Goal: Task Accomplishment & Management: Manage account settings

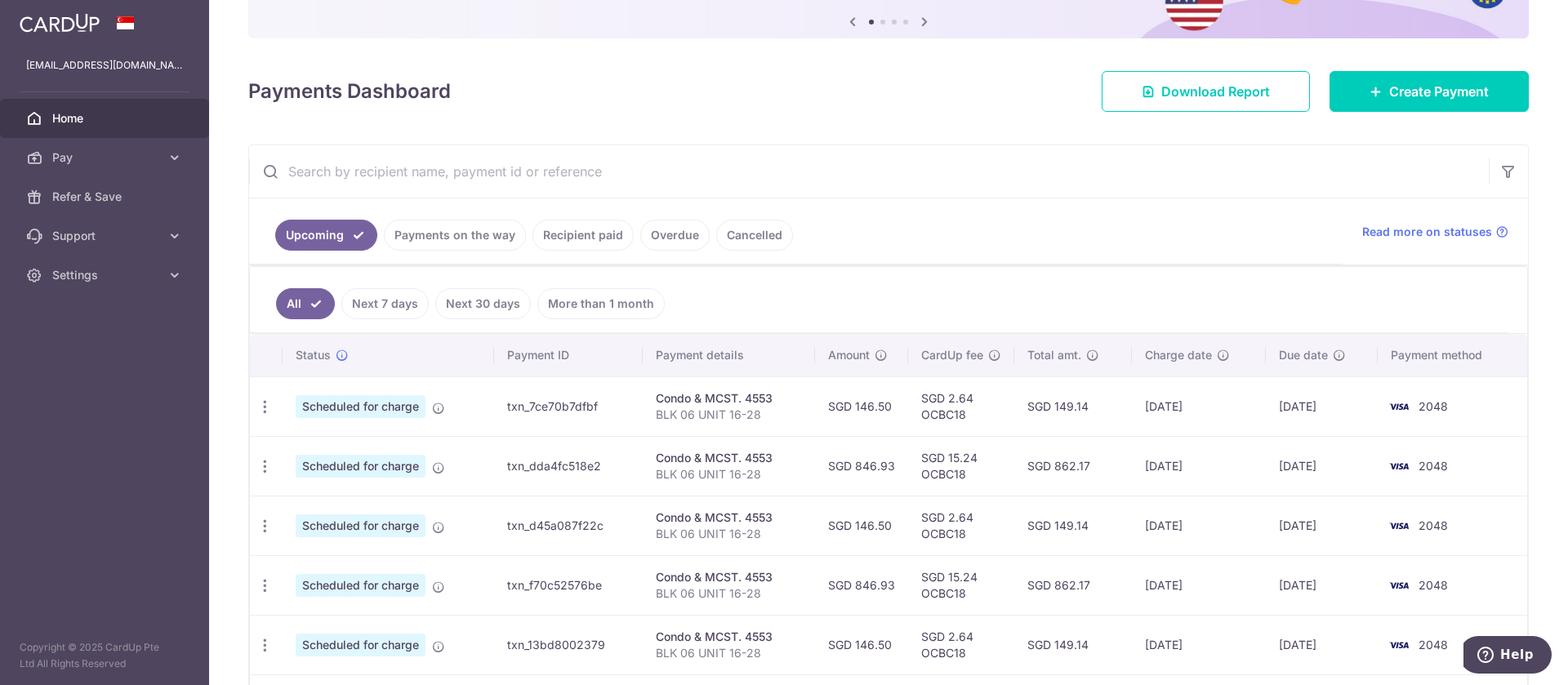
scroll to position [186, 0]
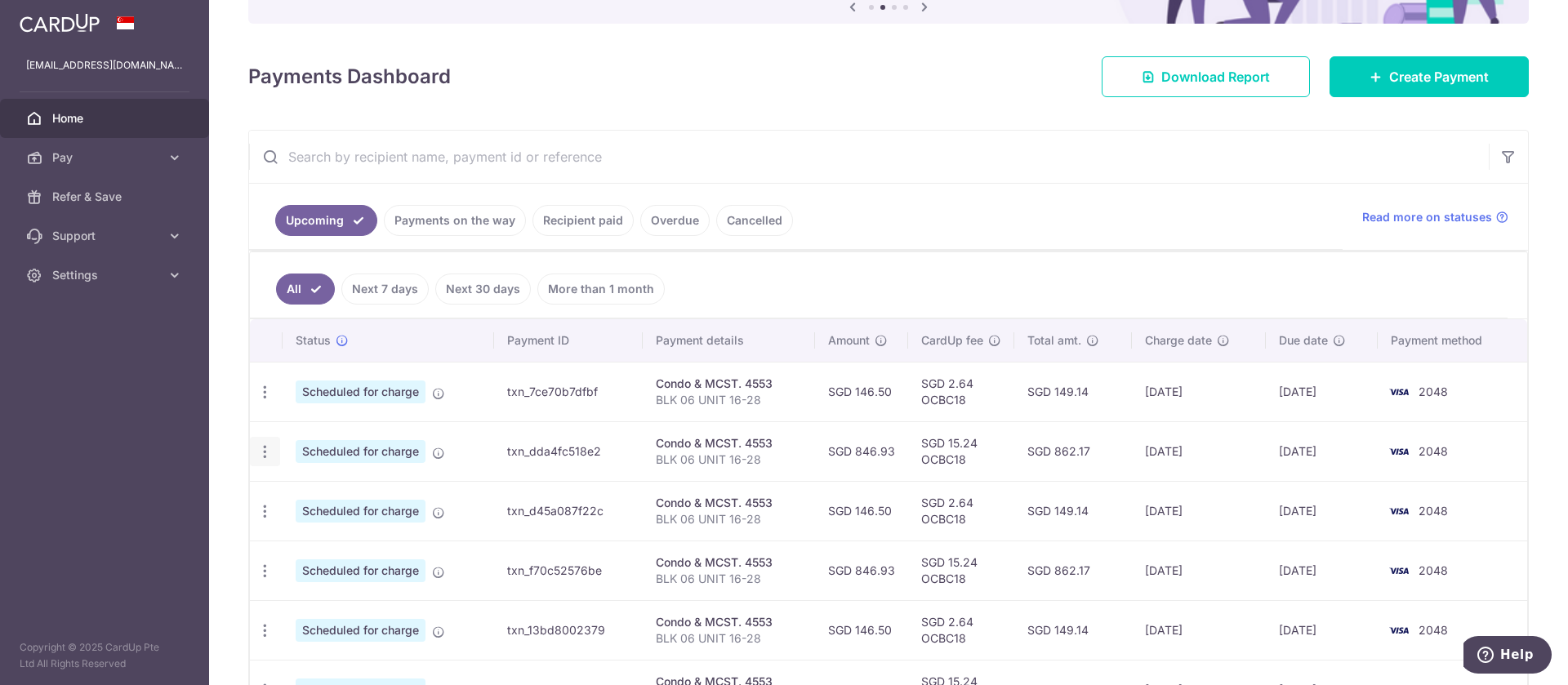
click at [265, 452] on icon "button" at bounding box center [265, 451] width 18 height 18
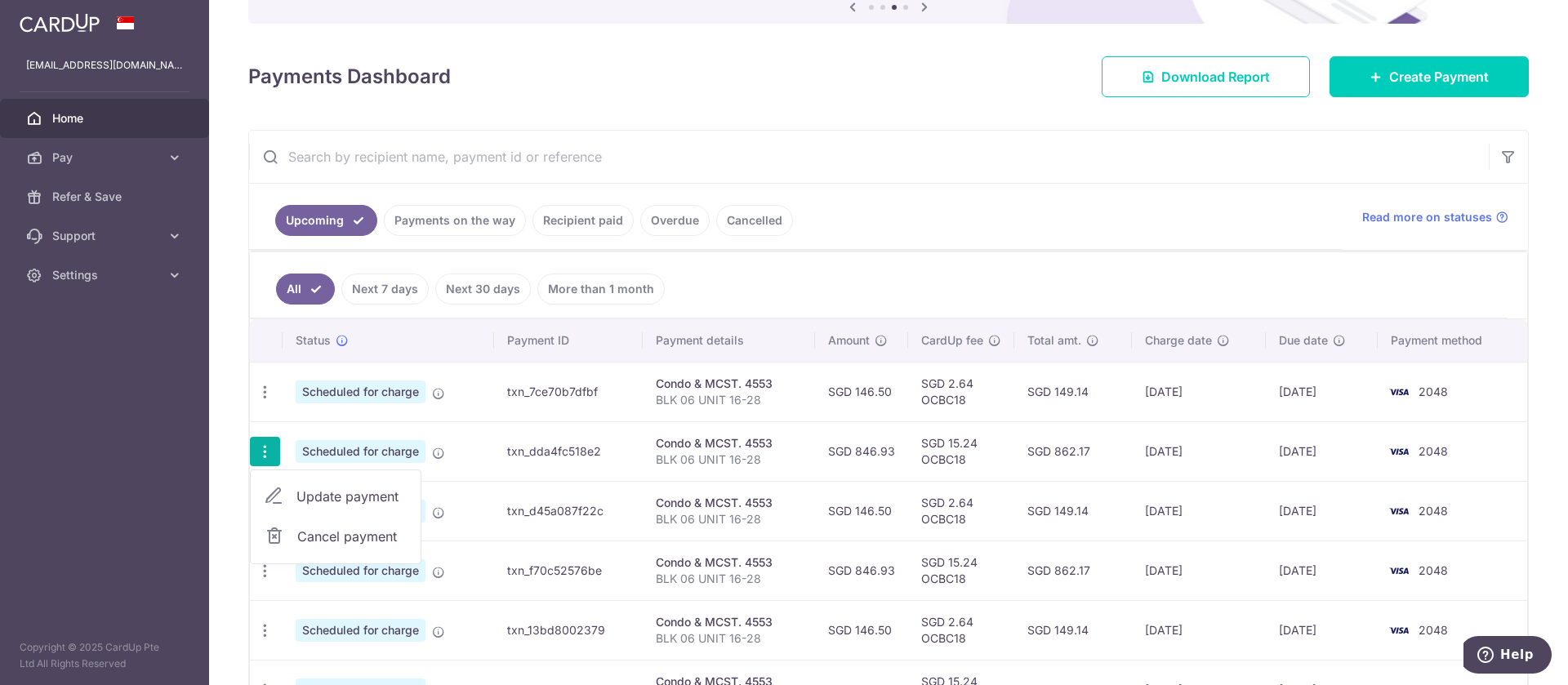
click at [308, 495] on span "Update payment" at bounding box center [352, 496] width 111 height 19
radio input "true"
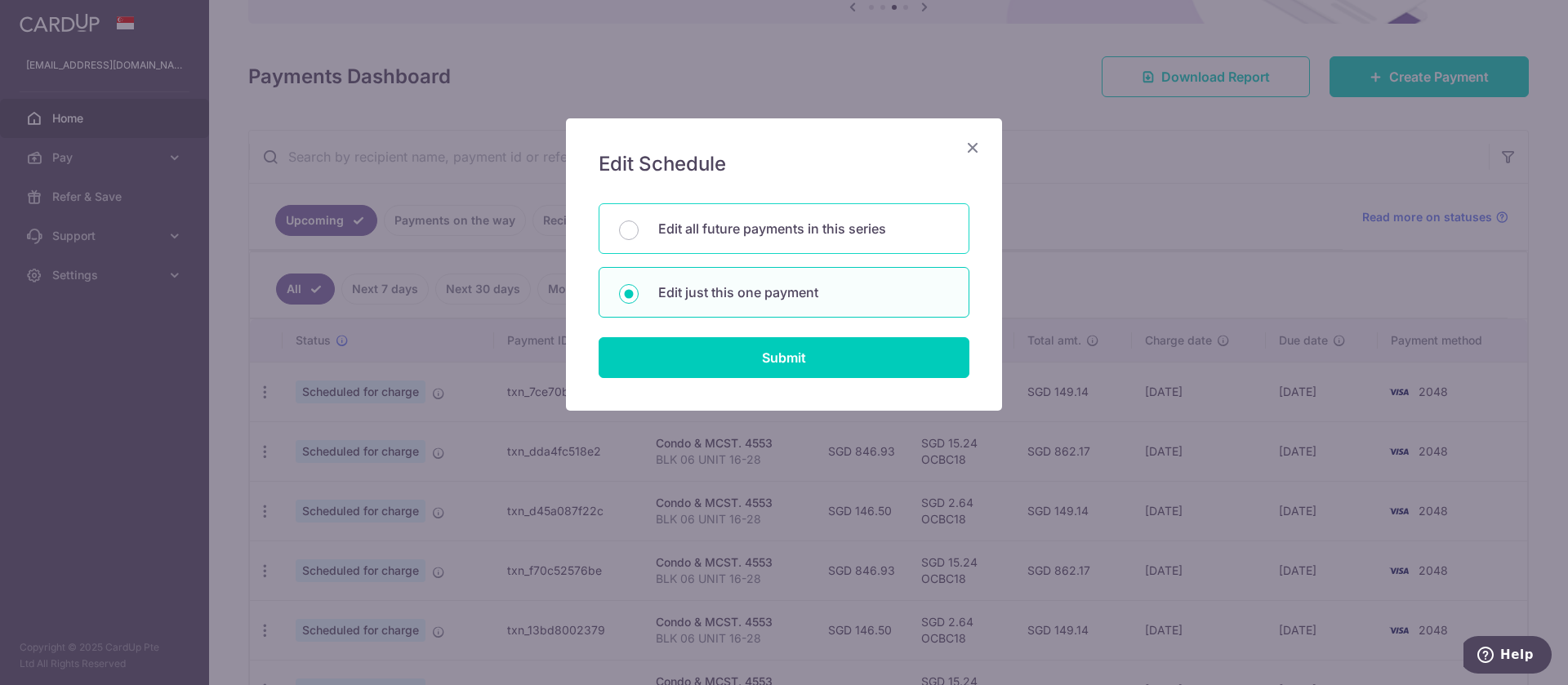
click at [682, 229] on p "Edit all future payments in this series" at bounding box center [803, 228] width 291 height 19
click at [639, 229] on input "Edit all future payments in this series" at bounding box center [628, 230] width 19 height 19
radio input "true"
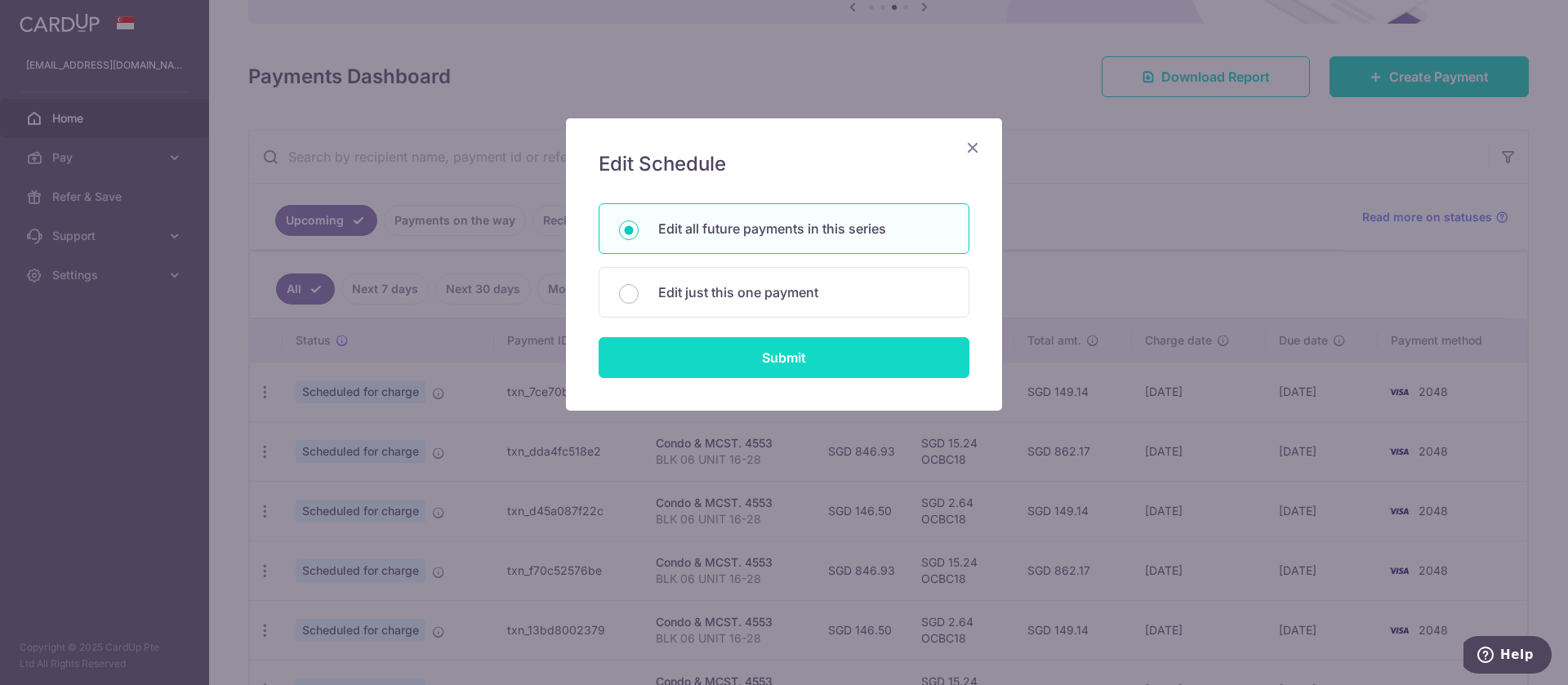
click at [769, 362] on input "Submit" at bounding box center [784, 357] width 371 height 41
radio input "true"
type input "846.93"
type input "BLK 06 UNIT 16-28"
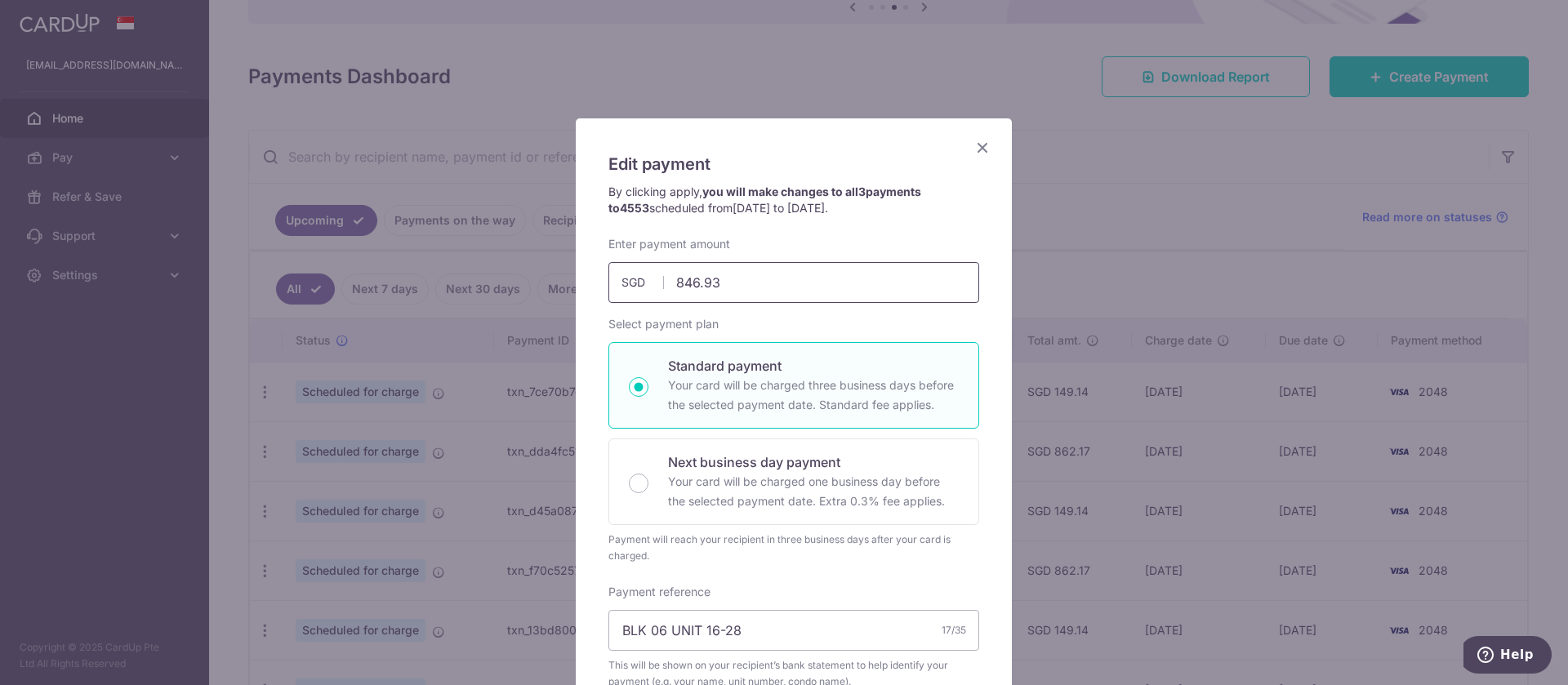
click at [723, 276] on input "846.93" at bounding box center [794, 282] width 371 height 41
type input "8"
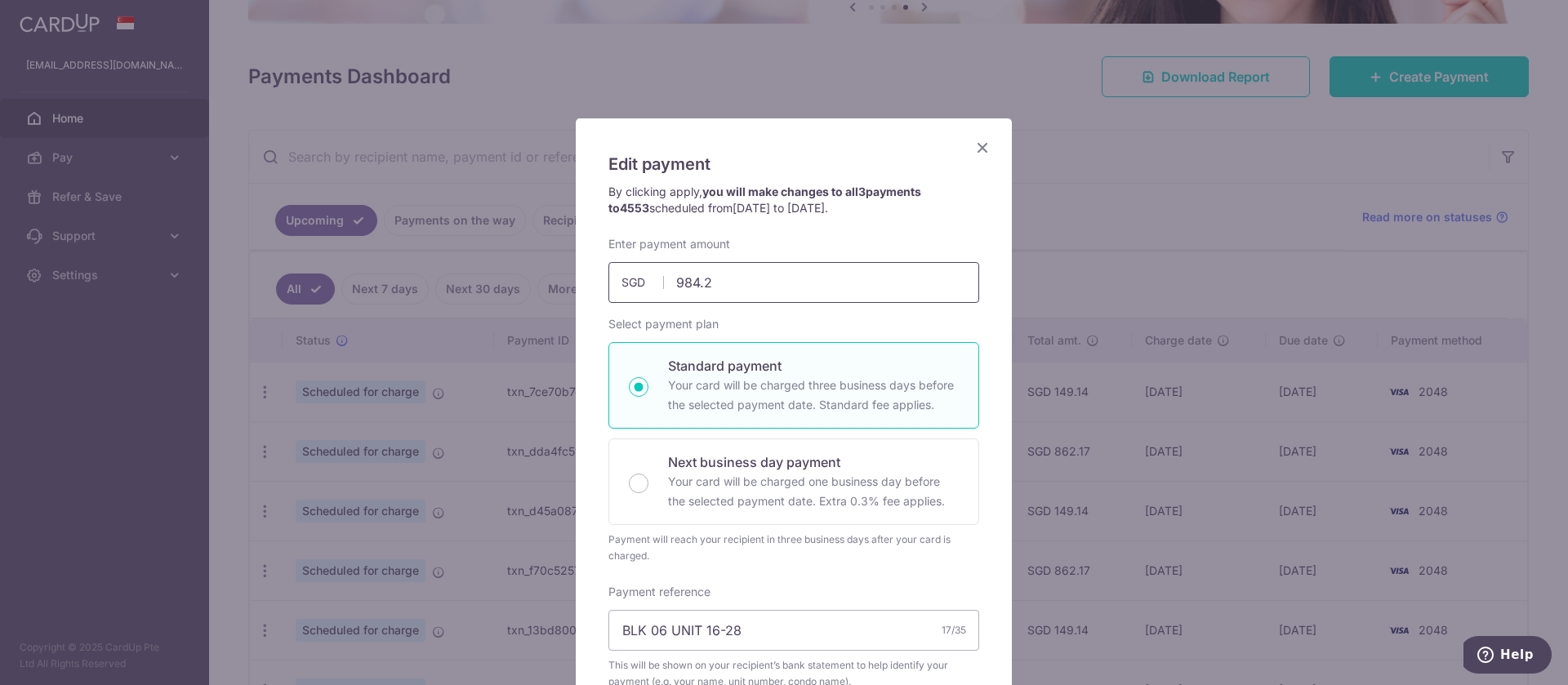
type input "984.27"
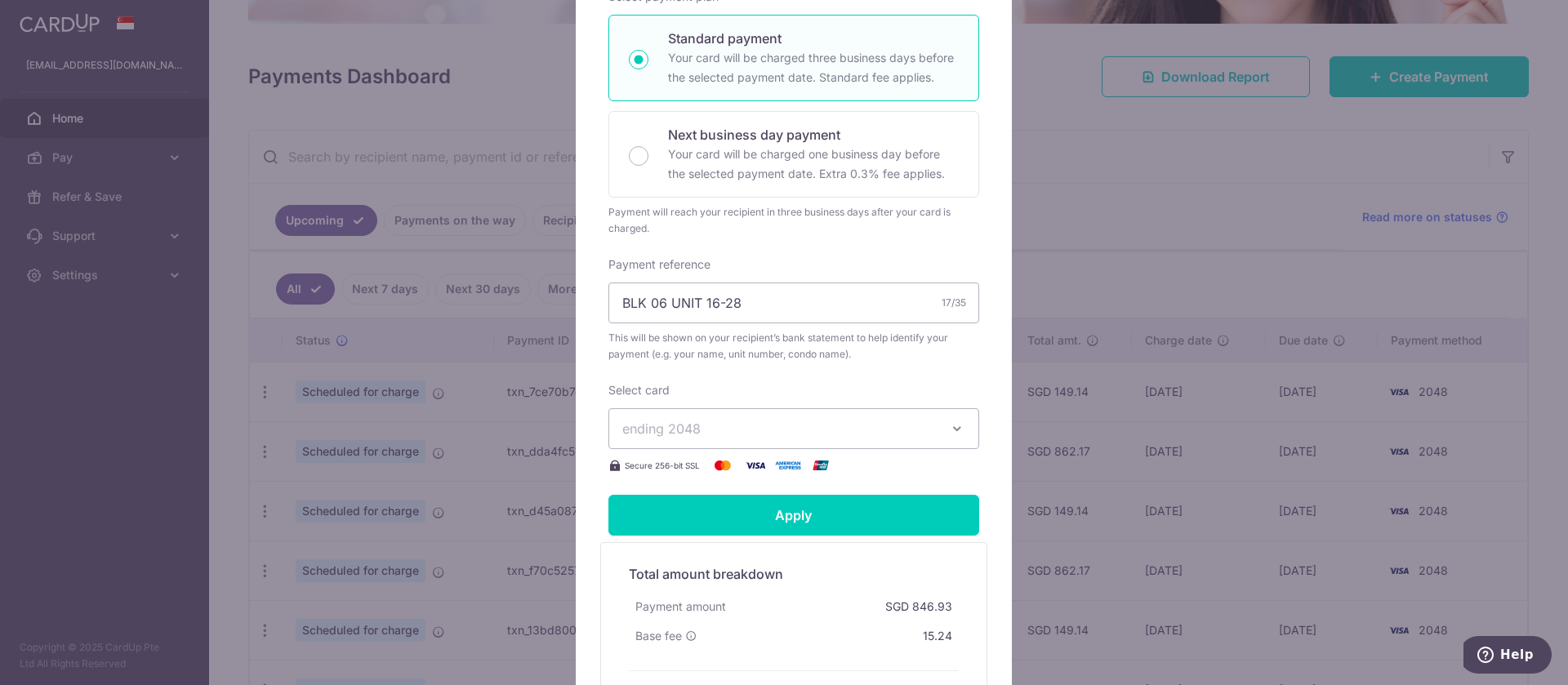
scroll to position [329, 0]
click at [737, 514] on input "Apply" at bounding box center [794, 514] width 371 height 41
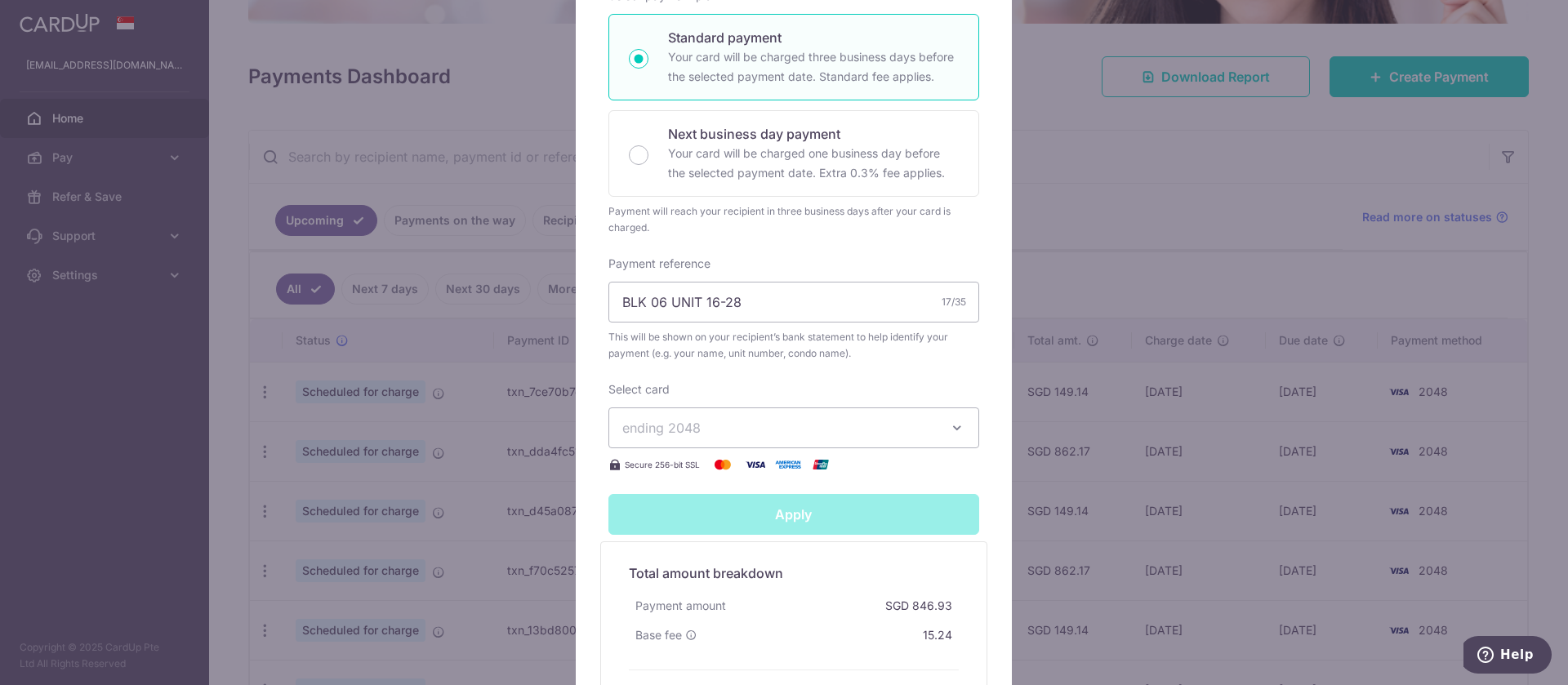
type input "Successfully Applied"
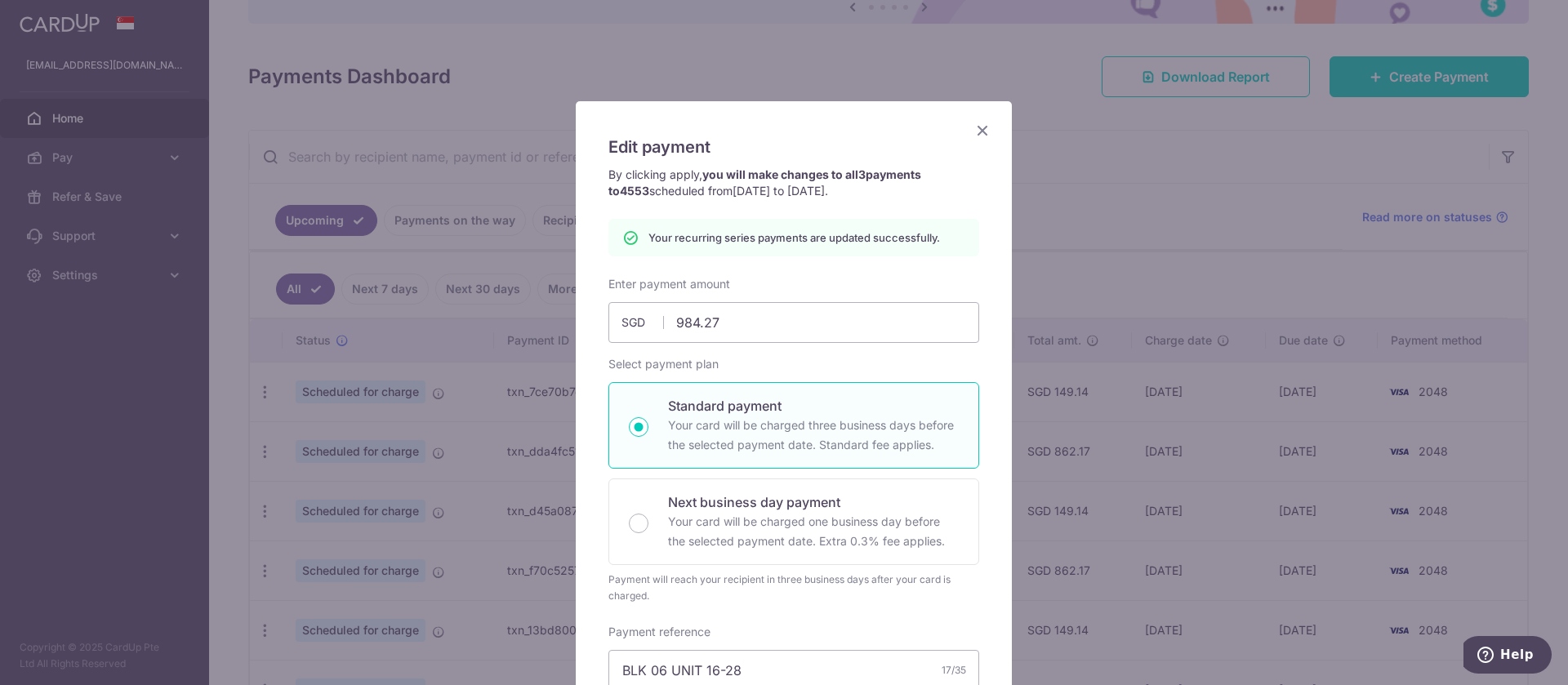
scroll to position [0, 0]
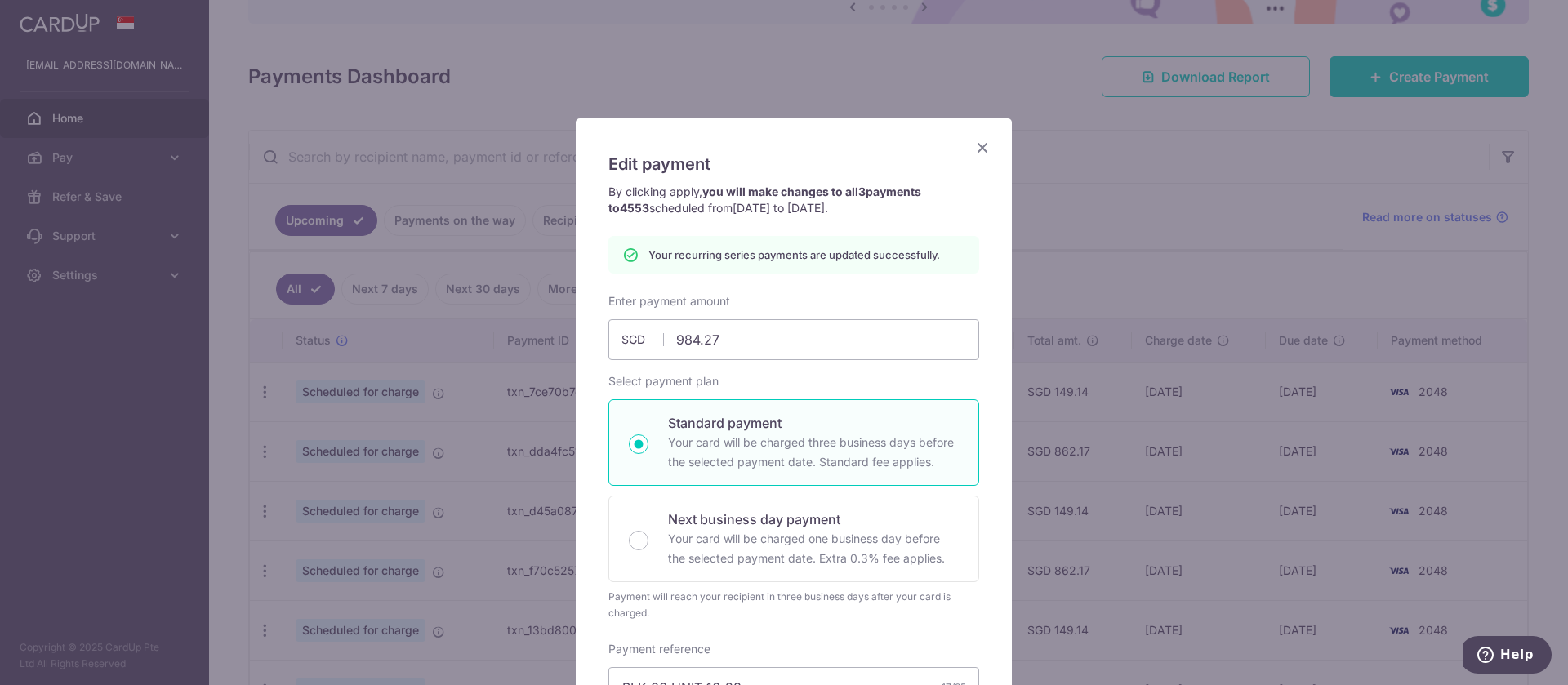
click at [973, 150] on icon "Close" at bounding box center [982, 148] width 19 height 20
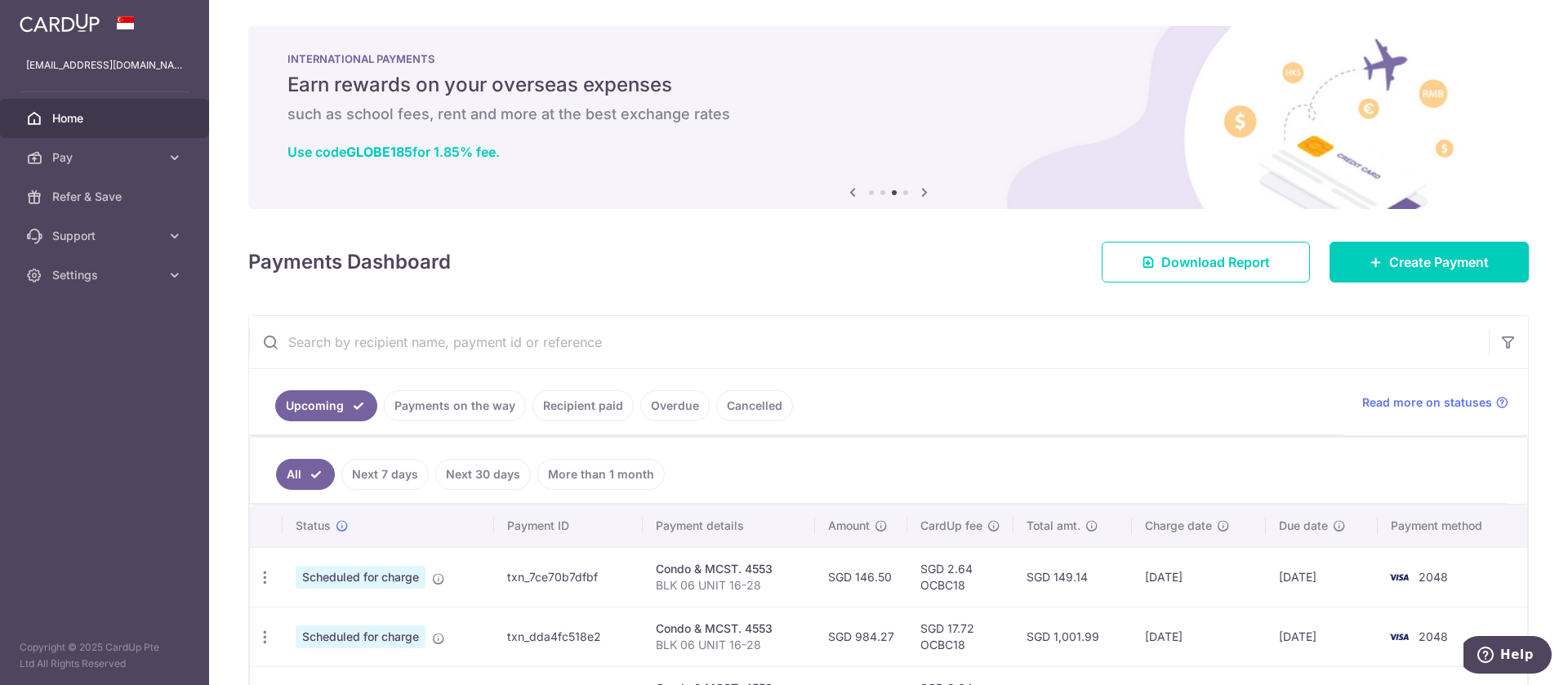
scroll to position [300, 0]
